Goal: Information Seeking & Learning: Learn about a topic

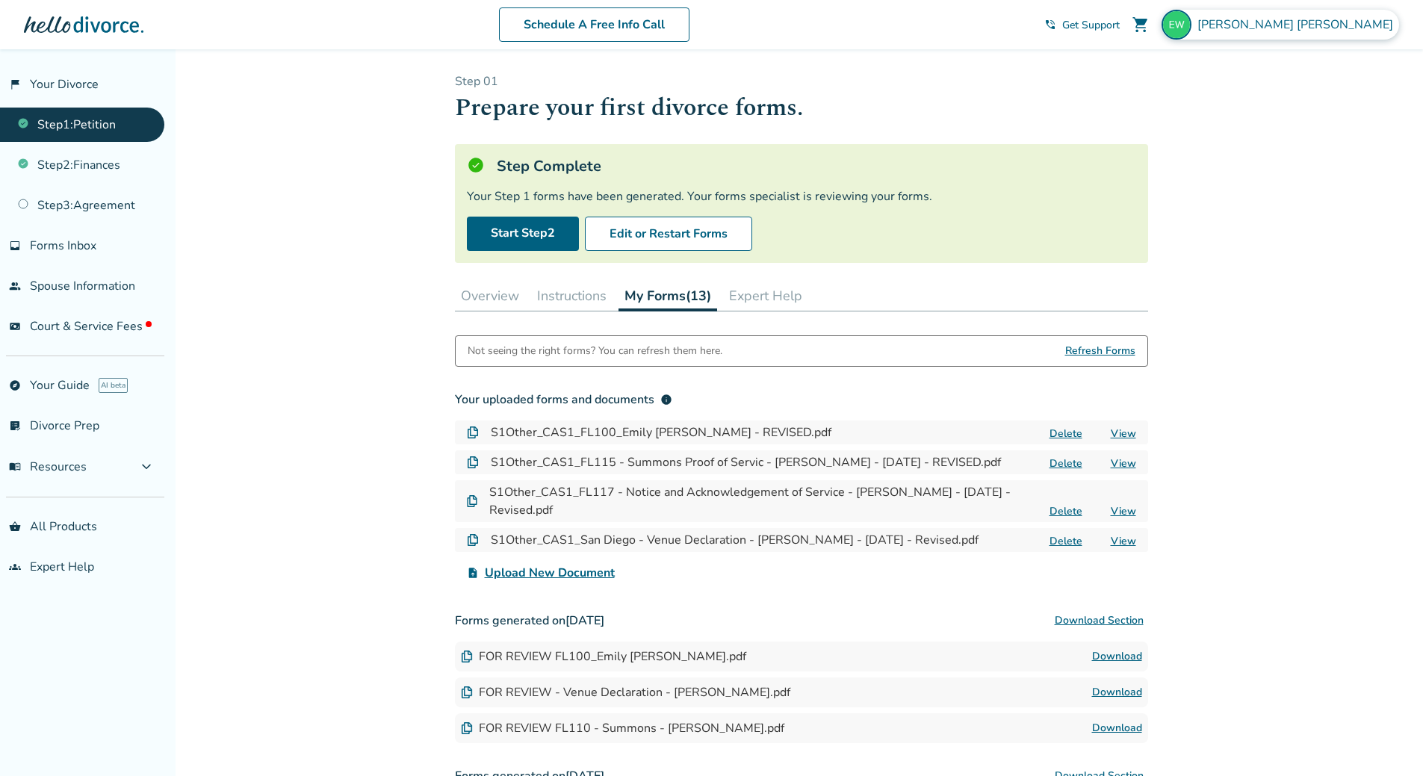
click at [1375, 22] on span "[PERSON_NAME]" at bounding box center [1298, 24] width 202 height 16
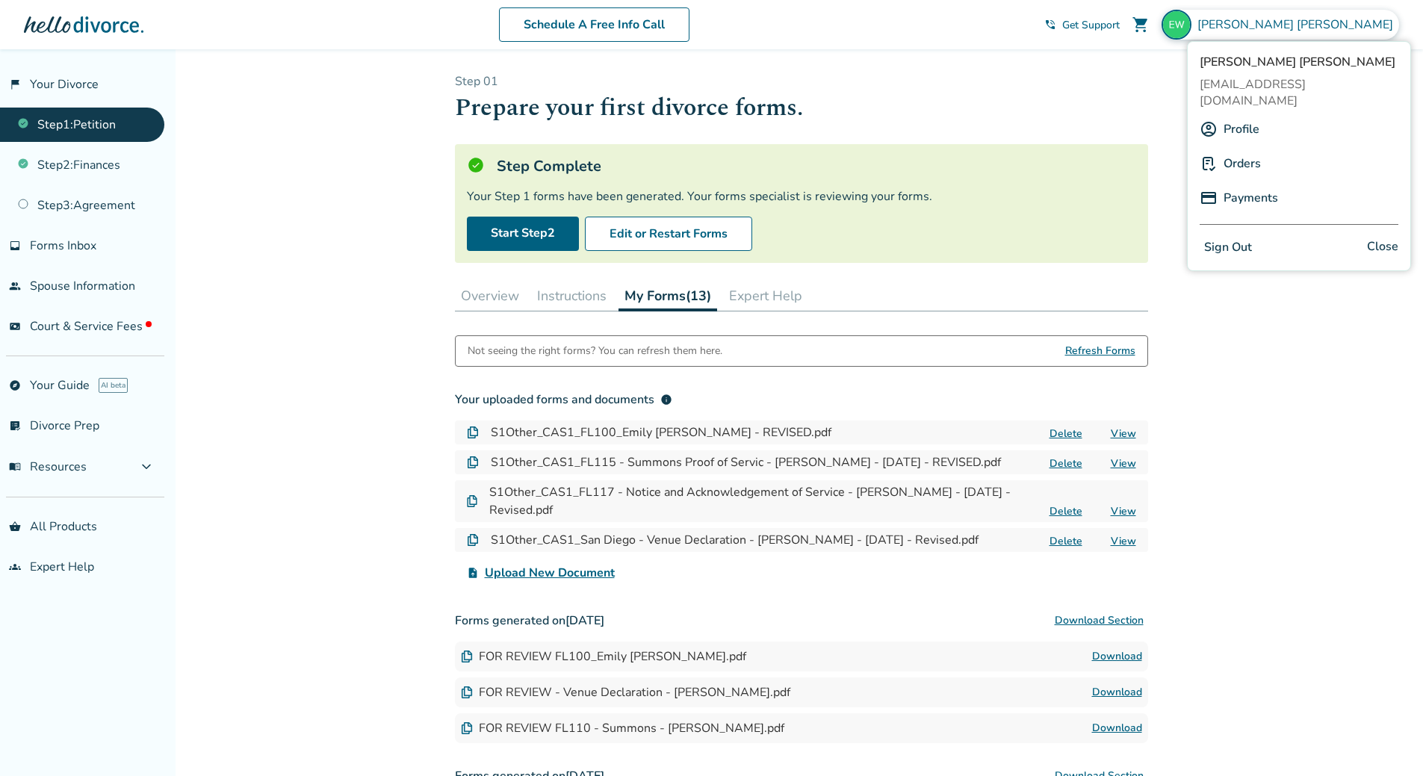
click at [1242, 149] on link "Orders" at bounding box center [1241, 163] width 37 height 28
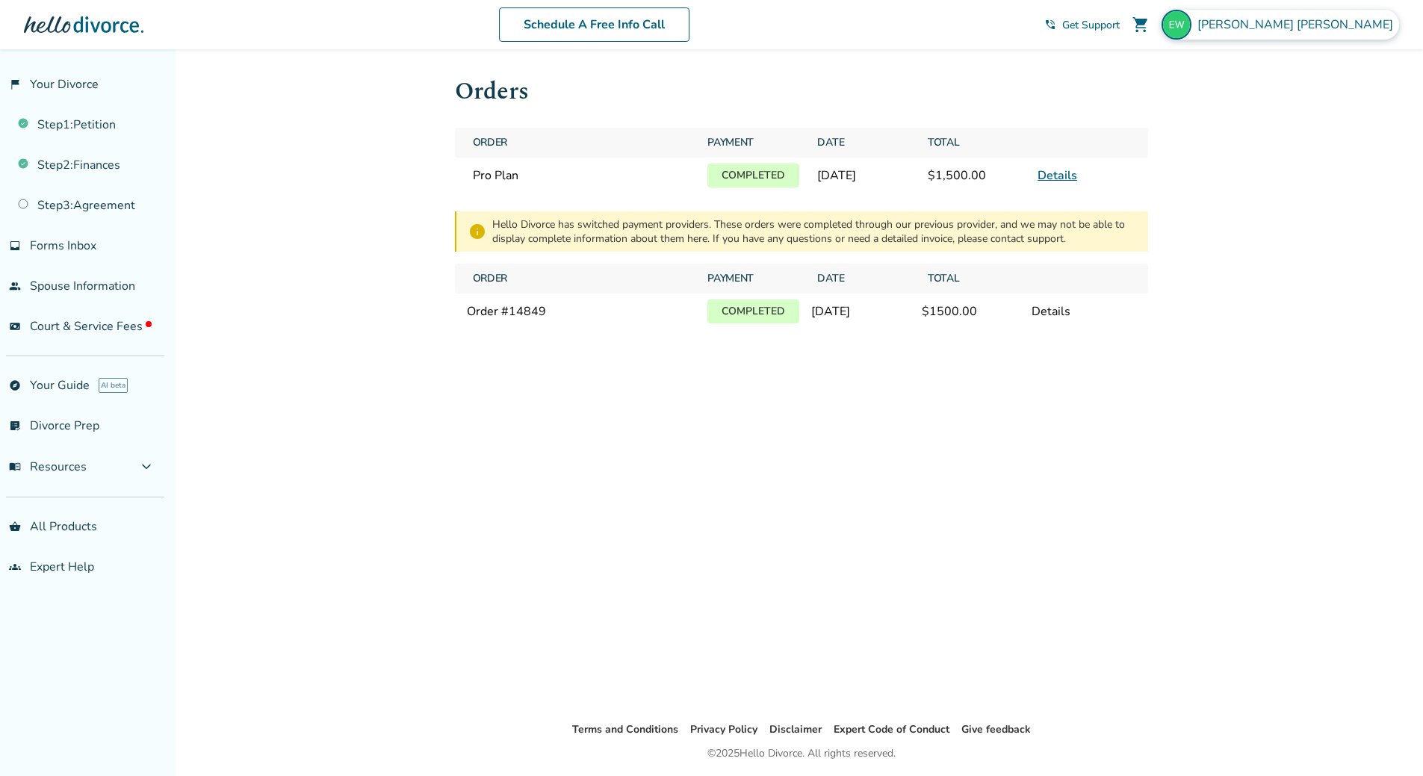
click at [1353, 32] on span "[PERSON_NAME]" at bounding box center [1298, 24] width 202 height 16
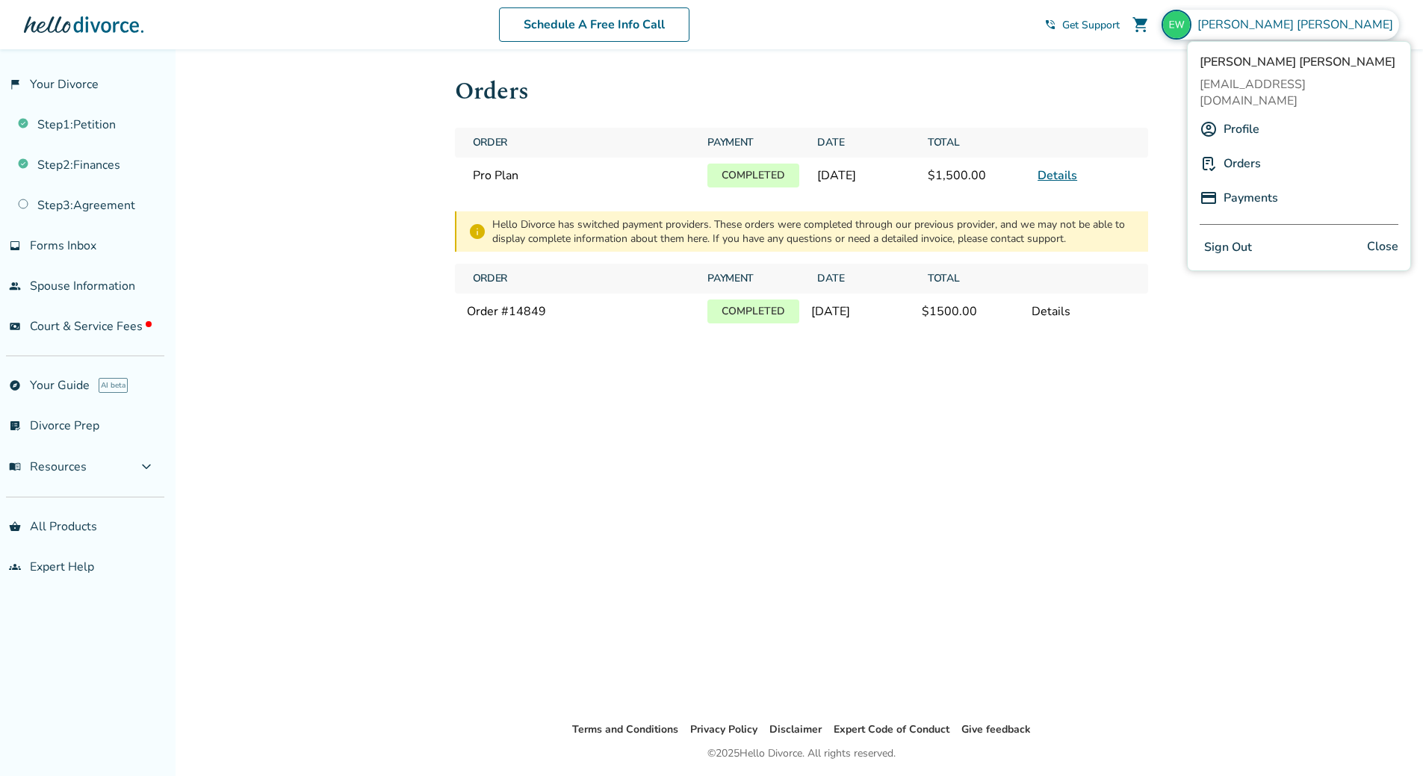
click at [1249, 184] on link "Payments" at bounding box center [1250, 198] width 55 height 28
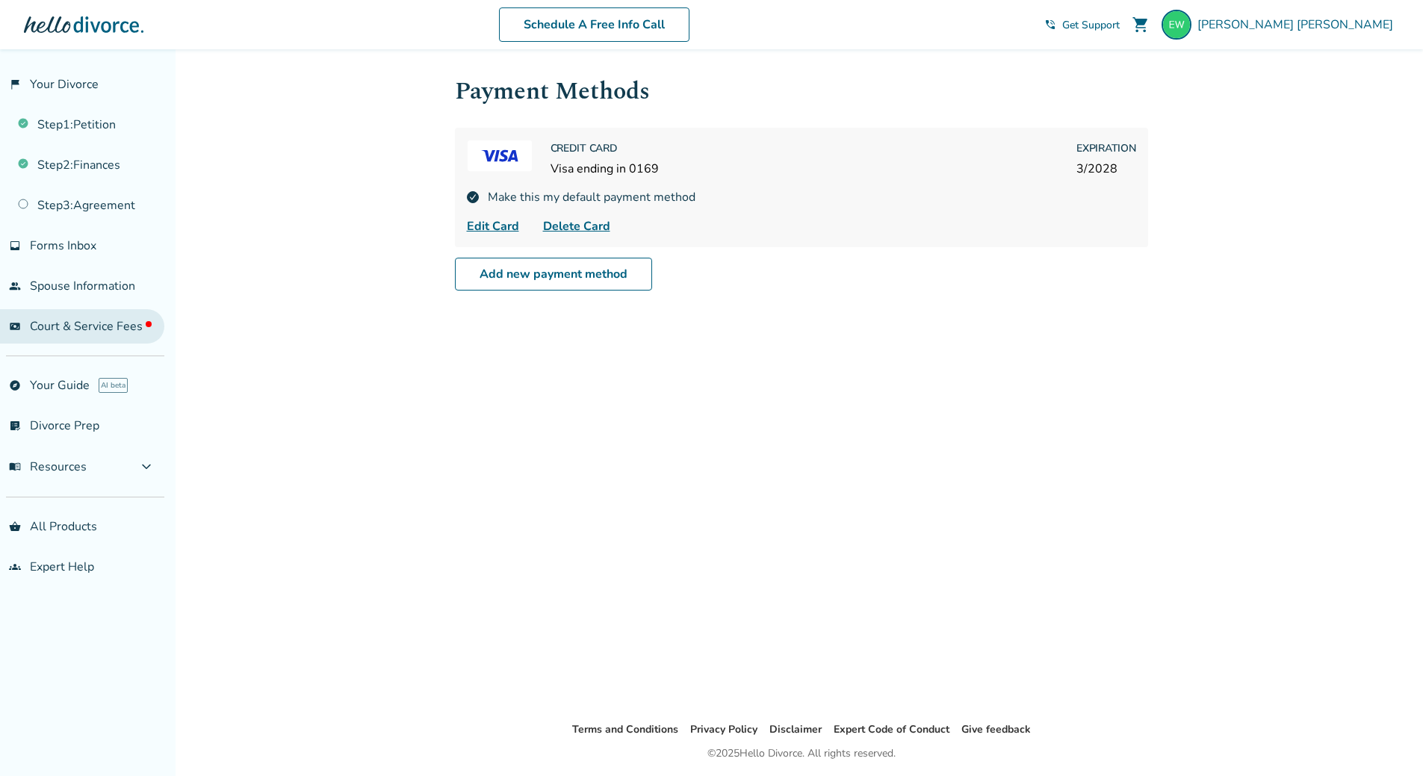
click at [105, 320] on span "Court & Service Fees" at bounding box center [91, 326] width 122 height 16
